Goal: Task Accomplishment & Management: Complete application form

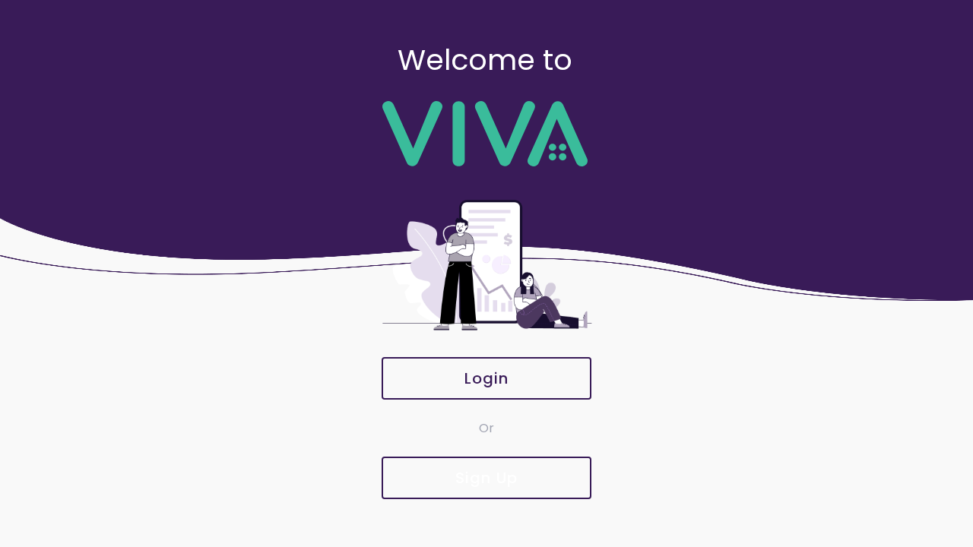
click at [0, 0] on slot "Sign Up" at bounding box center [0, 0] width 0 height 0
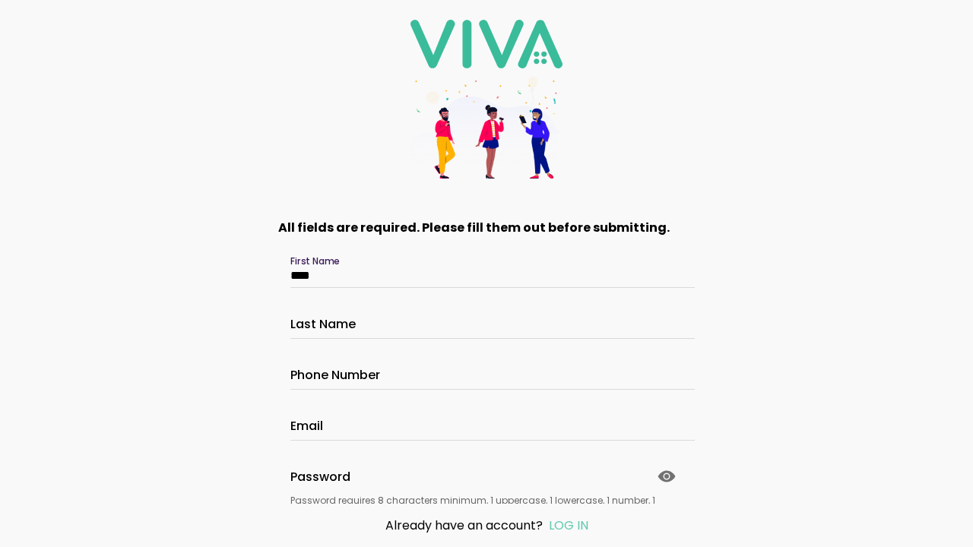
type input "****"
type input "**********"
